Goal: Task Accomplishment & Management: Manage account settings

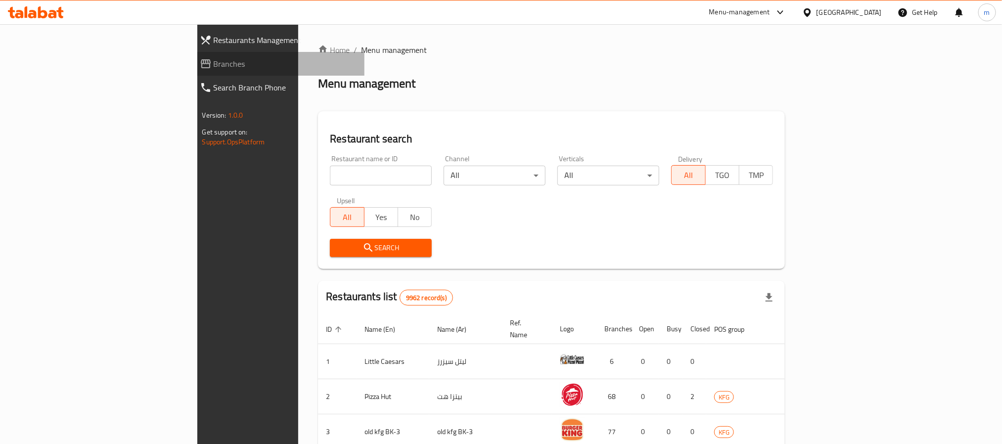
click at [214, 64] on span "Branches" at bounding box center [285, 64] width 143 height 12
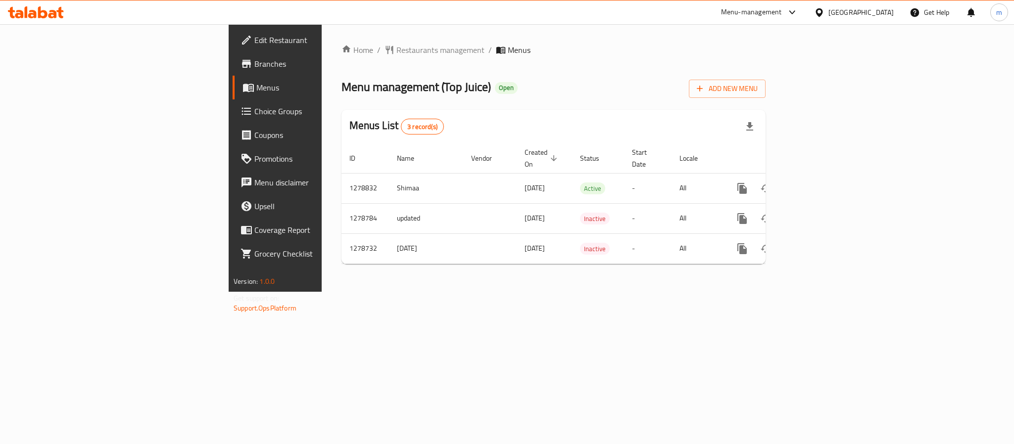
click at [44, 12] on icon at bounding box center [42, 12] width 9 height 12
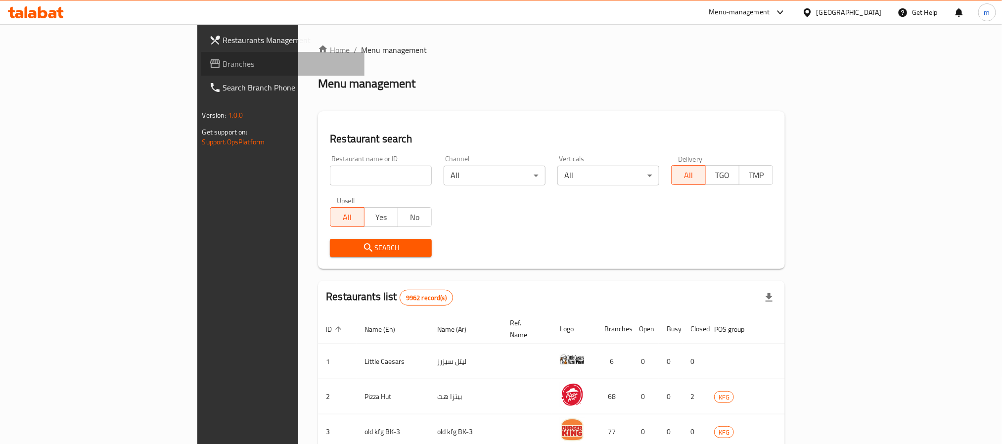
click at [223, 59] on span "Branches" at bounding box center [290, 64] width 134 height 12
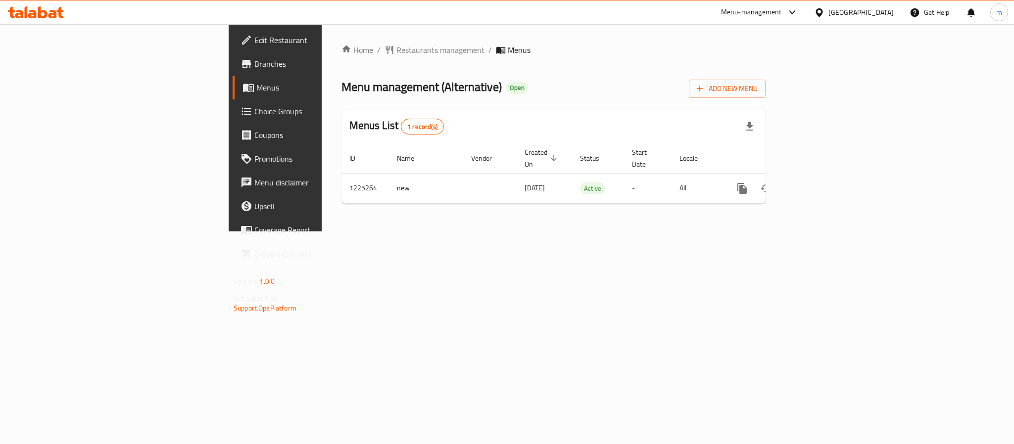
click at [67, 9] on div at bounding box center [36, 12] width 72 height 20
click at [58, 13] on icon at bounding box center [36, 12] width 56 height 12
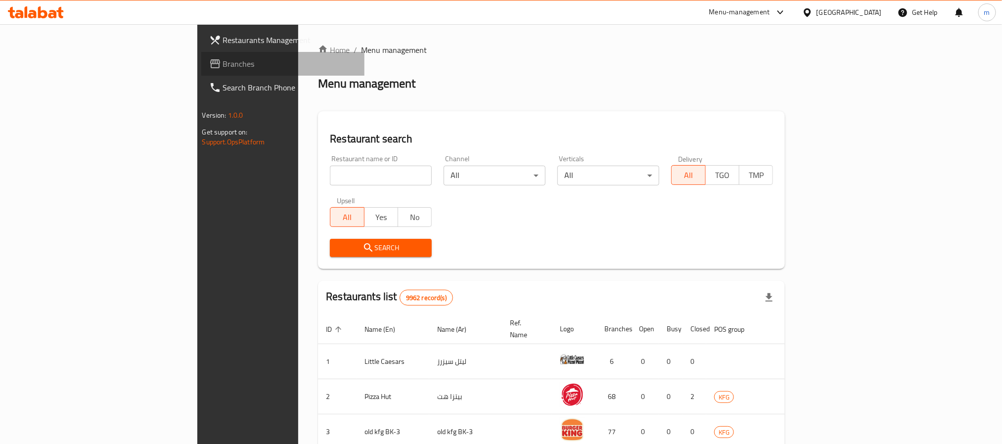
click at [201, 70] on link "Branches" at bounding box center [282, 64] width 163 height 24
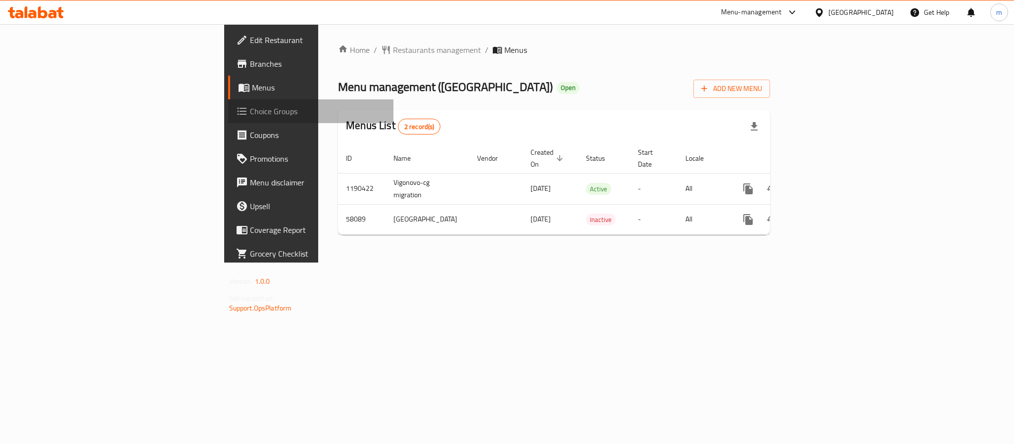
click at [250, 116] on span "Choice Groups" at bounding box center [318, 111] width 136 height 12
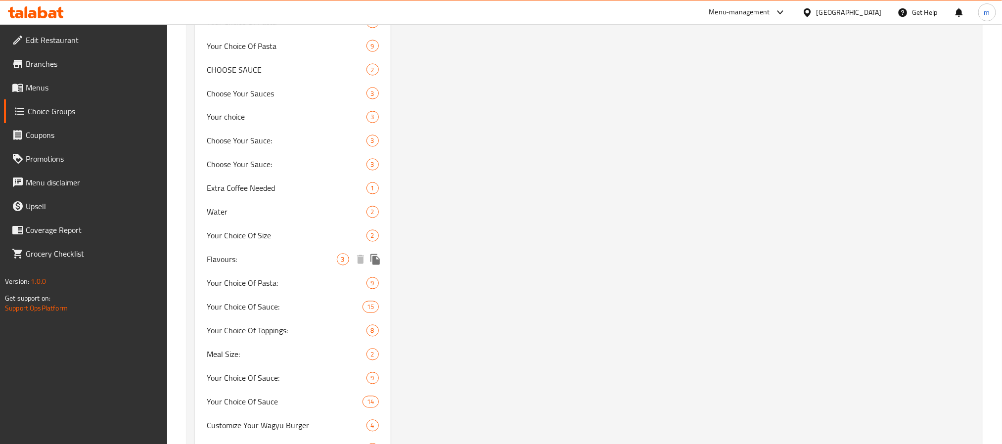
scroll to position [891, 0]
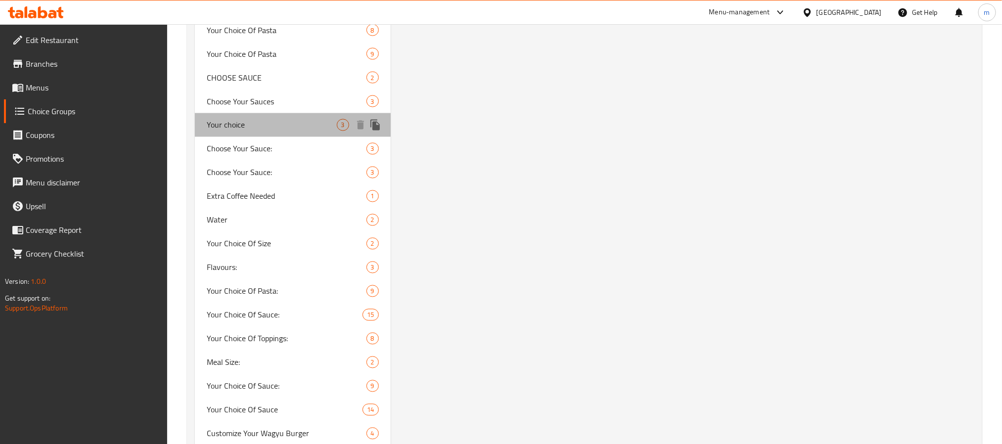
click at [232, 133] on div "Your choice 3" at bounding box center [293, 125] width 196 height 24
type input "Your choice"
type input "اختيارك"
click at [234, 125] on span "Your choice" at bounding box center [272, 125] width 130 height 12
click at [285, 119] on span "Your choice" at bounding box center [272, 125] width 130 height 12
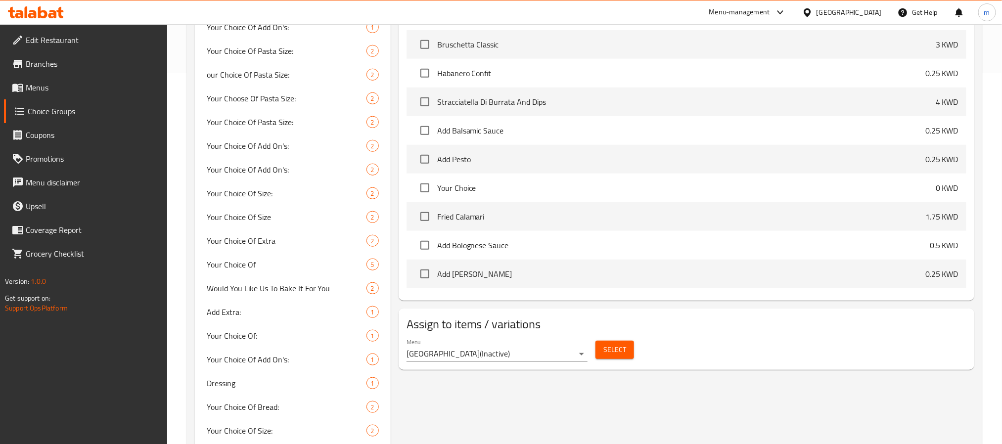
scroll to position [0, 0]
